Goal: Browse casually

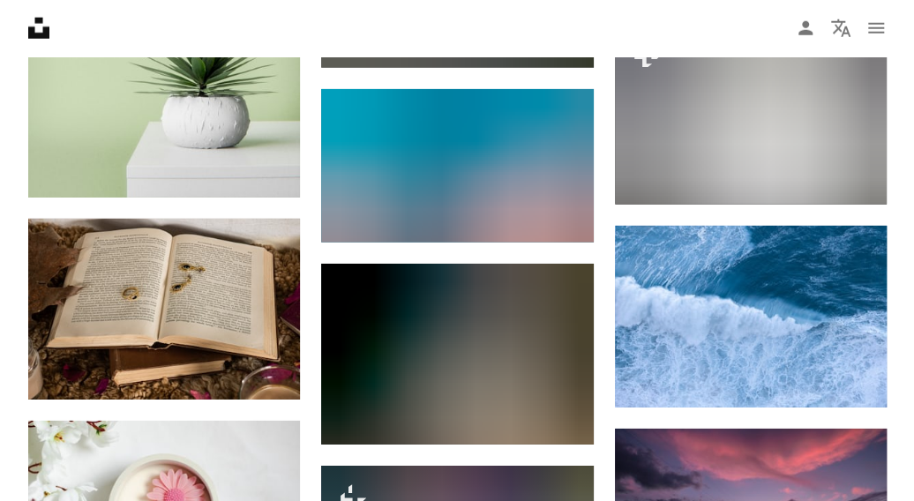
scroll to position [15609, 0]
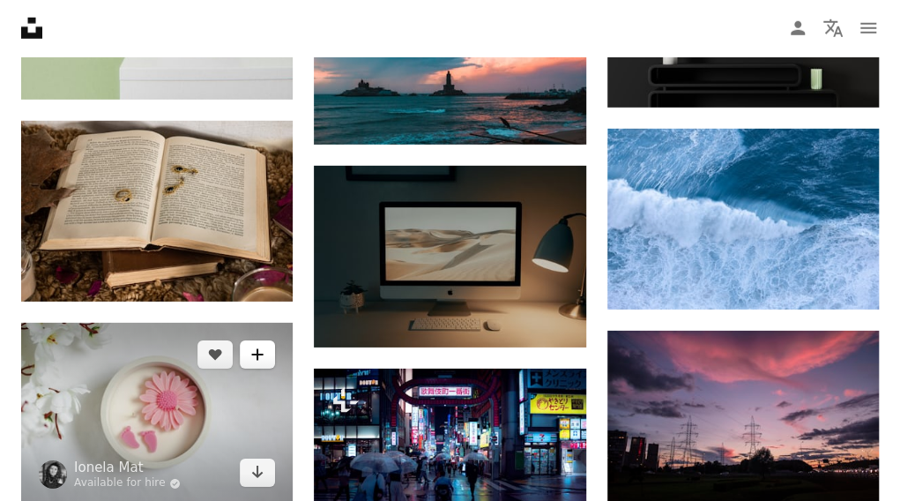
click at [245, 340] on button "A plus sign" at bounding box center [257, 354] width 35 height 28
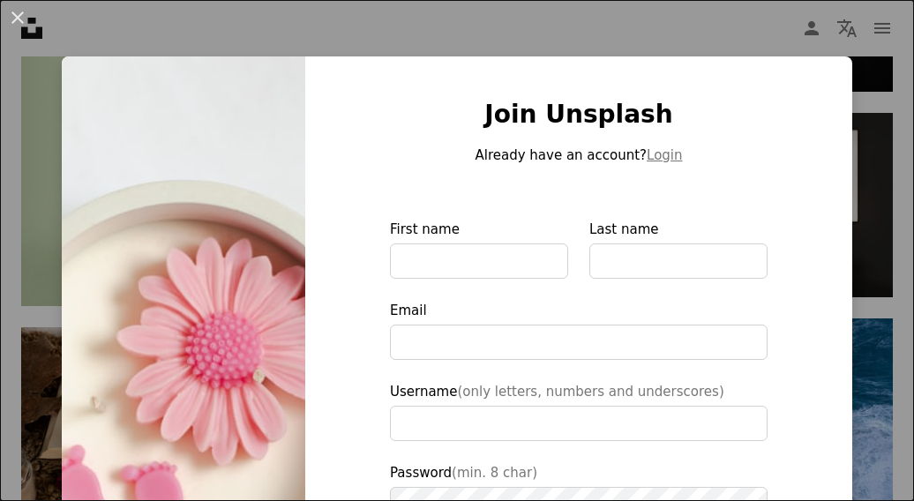
drag, startPoint x: 677, startPoint y: 34, endPoint x: 141, endPoint y: 375, distance: 635.1
click at [677, 34] on div "An X shape Join Unsplash Already have an account? Login First name Last name Em…" at bounding box center [457, 250] width 914 height 501
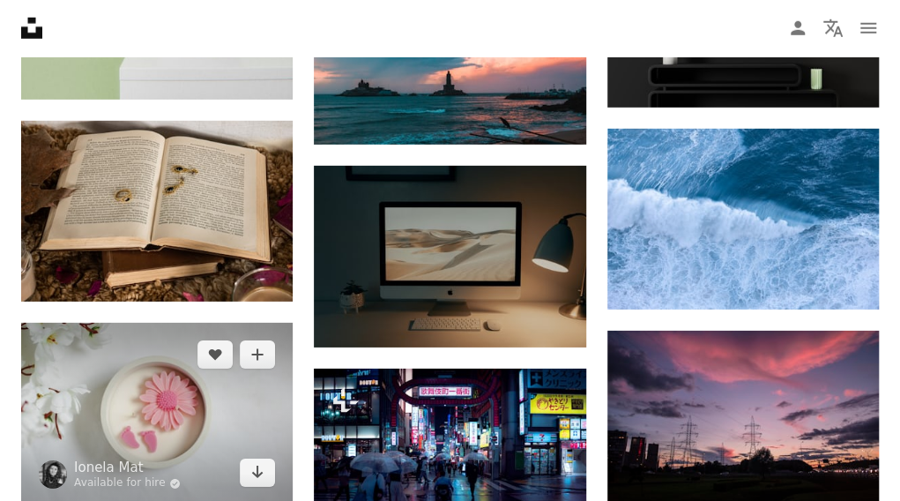
click at [139, 377] on img at bounding box center [157, 414] width 272 height 182
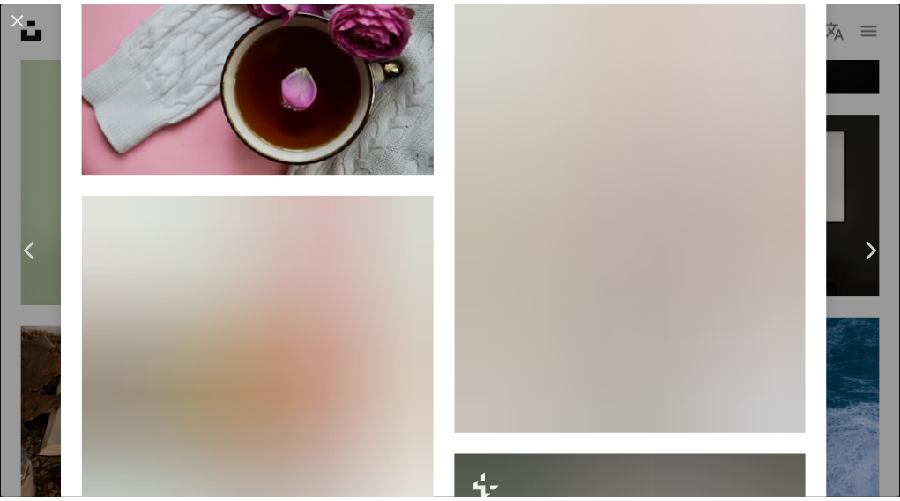
scroll to position [8485, 0]
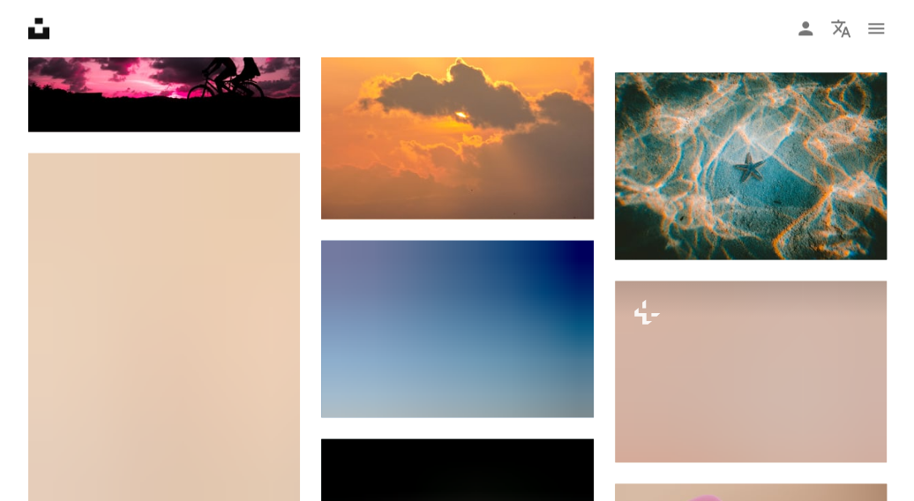
scroll to position [19843, 0]
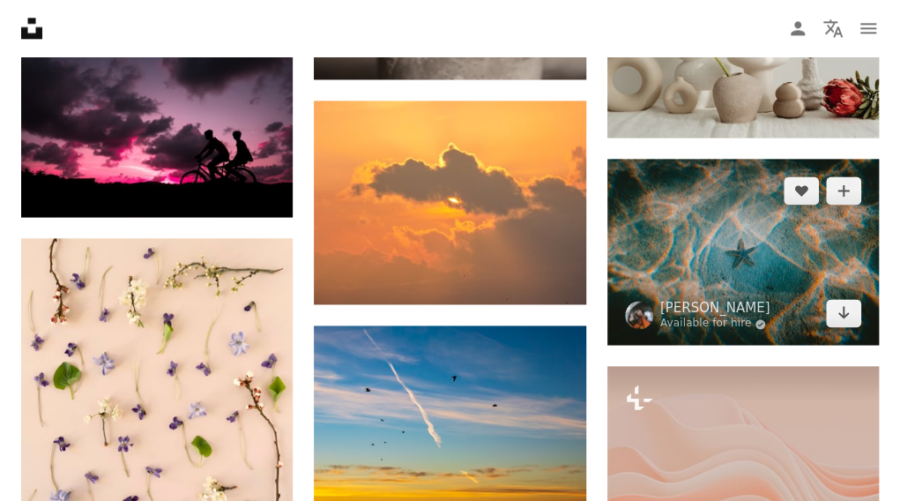
click at [728, 216] on img at bounding box center [744, 252] width 272 height 187
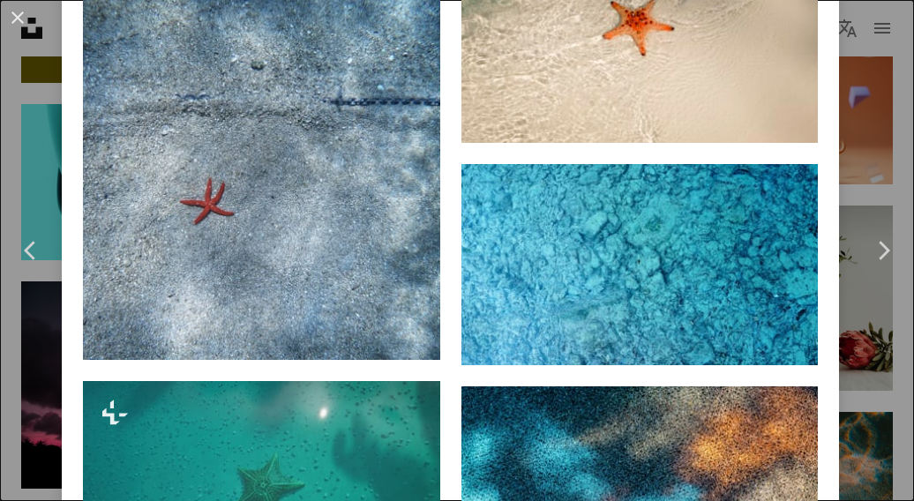
scroll to position [2117, 0]
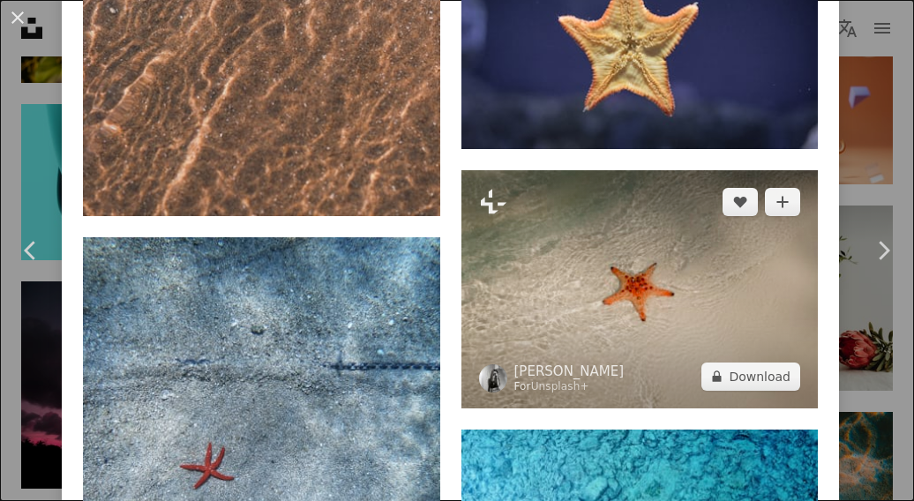
click at [617, 267] on img at bounding box center [639, 289] width 357 height 238
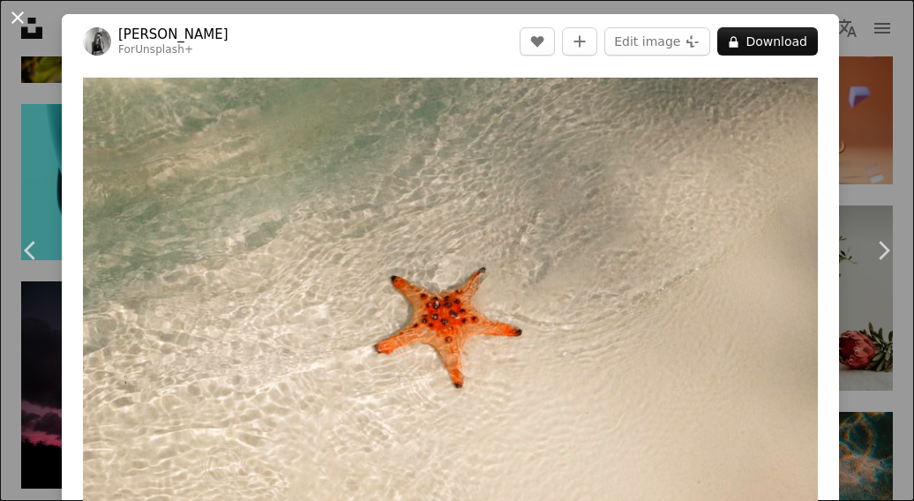
click at [23, 8] on button "An X shape" at bounding box center [17, 17] width 21 height 21
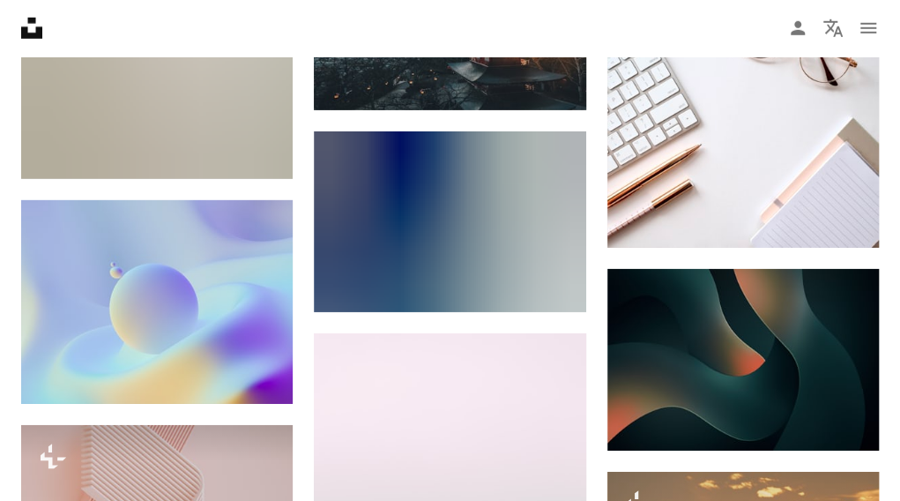
scroll to position [18255, 0]
